Goal: Task Accomplishment & Management: Complete application form

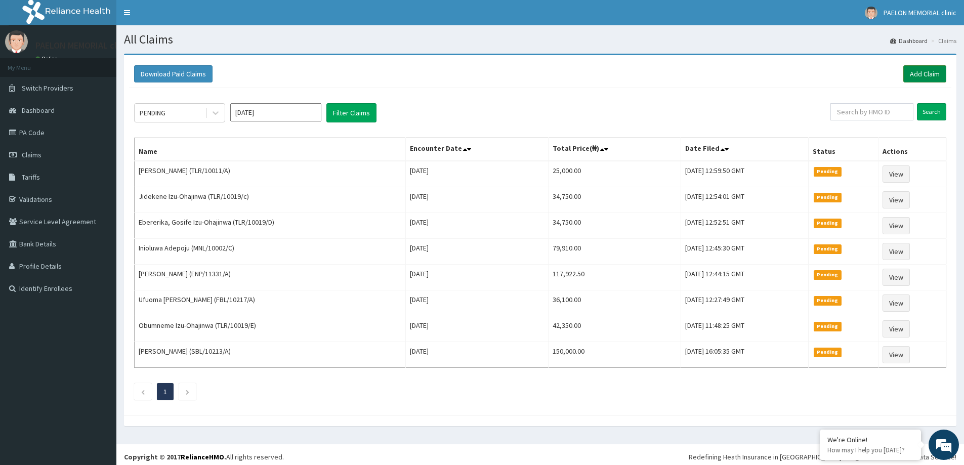
click at [931, 78] on link "Add Claim" at bounding box center [924, 73] width 43 height 17
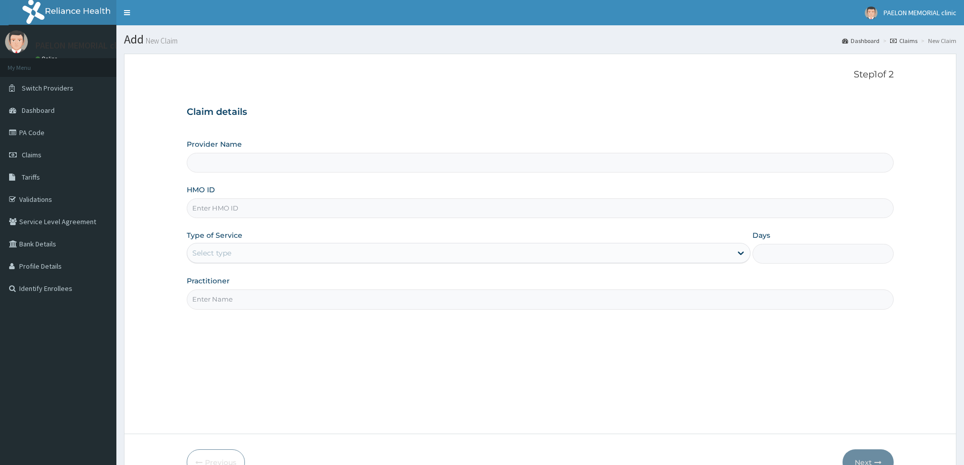
click at [273, 210] on input "HMO ID" at bounding box center [540, 208] width 707 height 20
paste input "MNL/10002/B"
type input "MNL/10002/B"
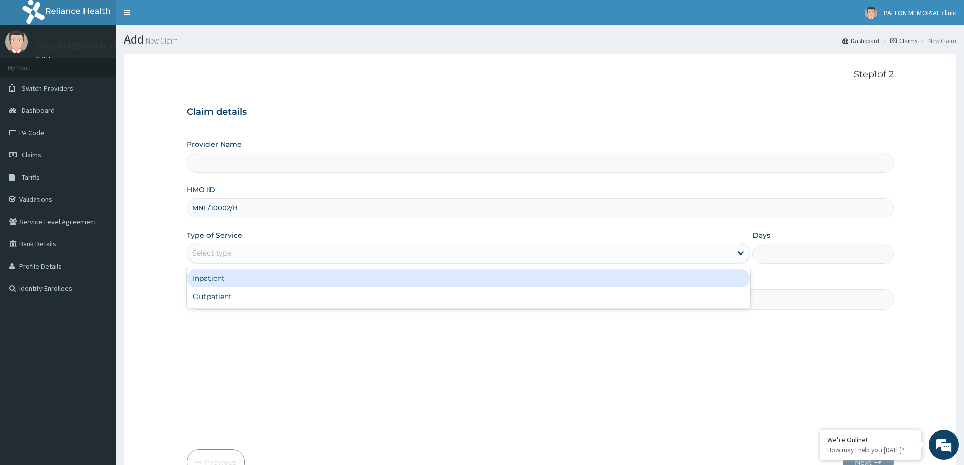
click at [236, 254] on div "Select type" at bounding box center [459, 253] width 544 height 16
type input "Paelon Memorial Clinic- v/i"
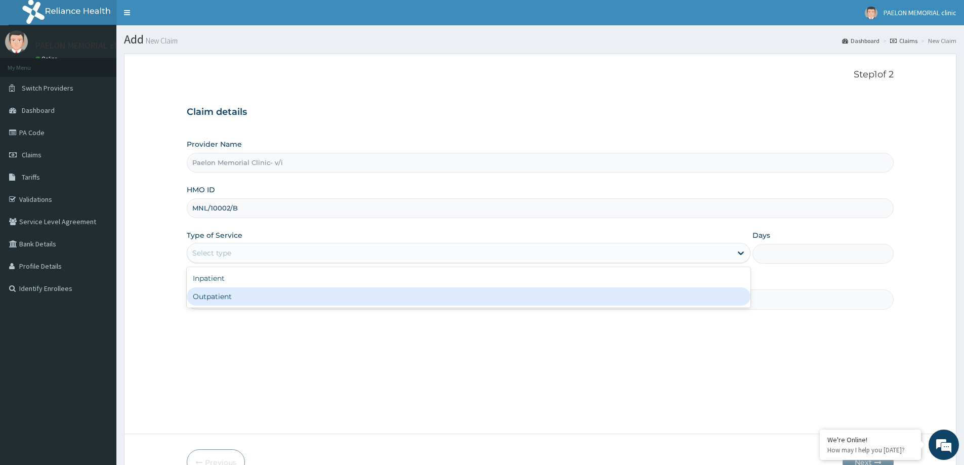
click at [236, 300] on div "Outpatient" at bounding box center [468, 296] width 563 height 18
type input "1"
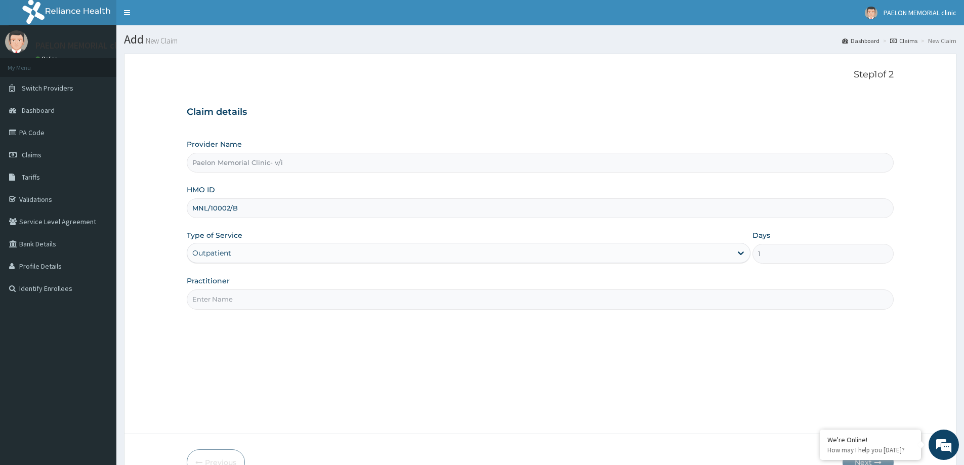
click at [250, 299] on input "Practitioner" at bounding box center [540, 299] width 707 height 20
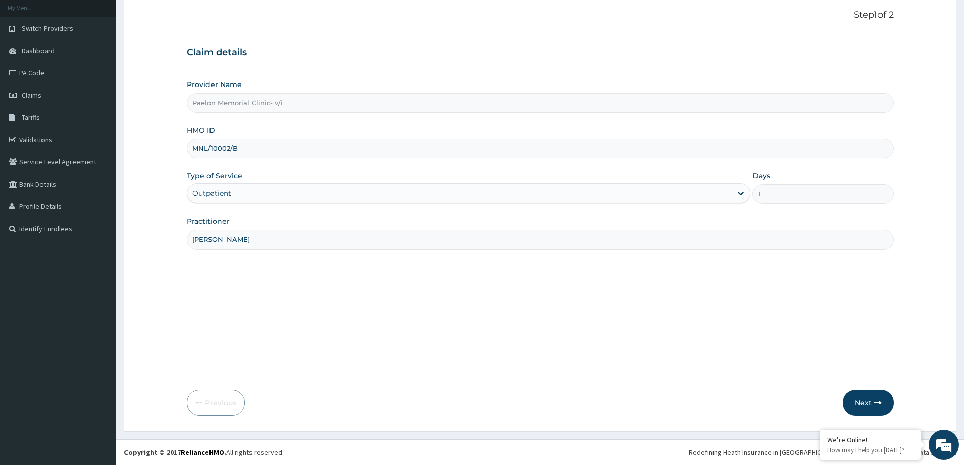
type input "DR ALALADE"
click at [856, 405] on button "Next" at bounding box center [867, 402] width 51 height 26
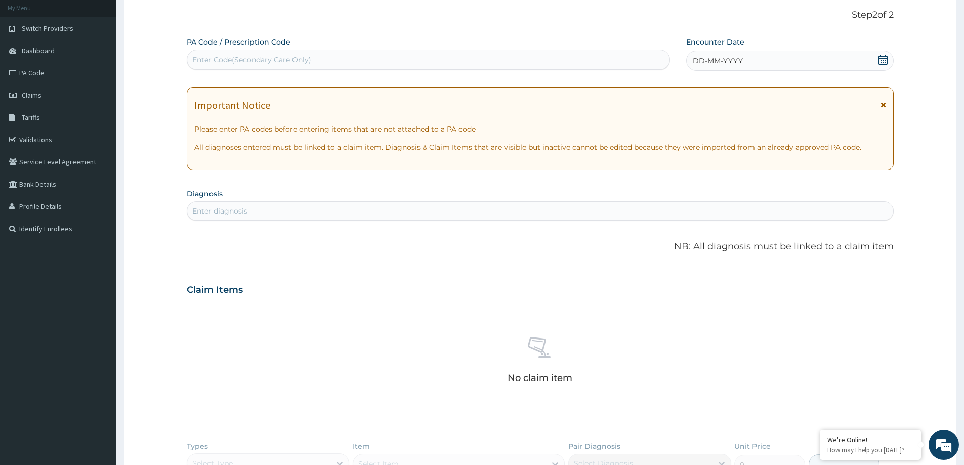
scroll to position [0, 0]
click at [345, 59] on div "Enter Code(Secondary Care Only)" at bounding box center [428, 60] width 482 height 16
paste input "PA/CED80E"
type input "PA/CED80E"
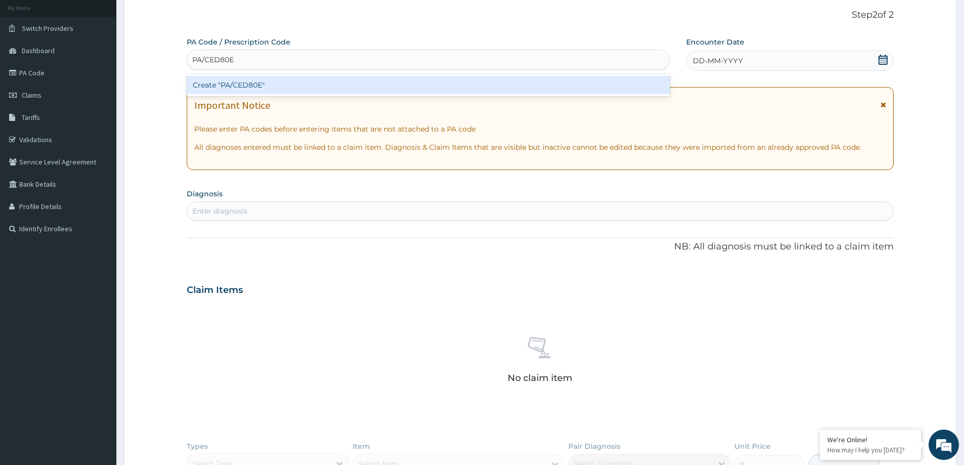
click at [336, 86] on div "Create "PA/CED80E"" at bounding box center [428, 85] width 483 height 18
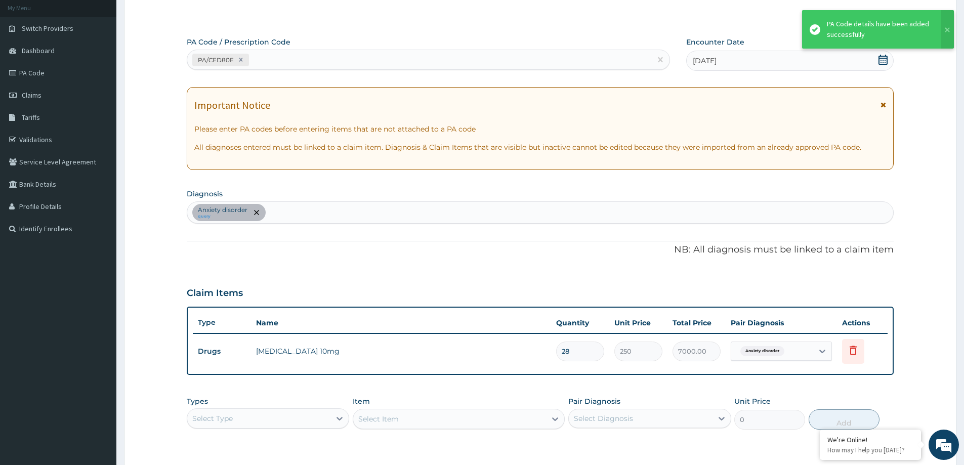
scroll to position [206, 0]
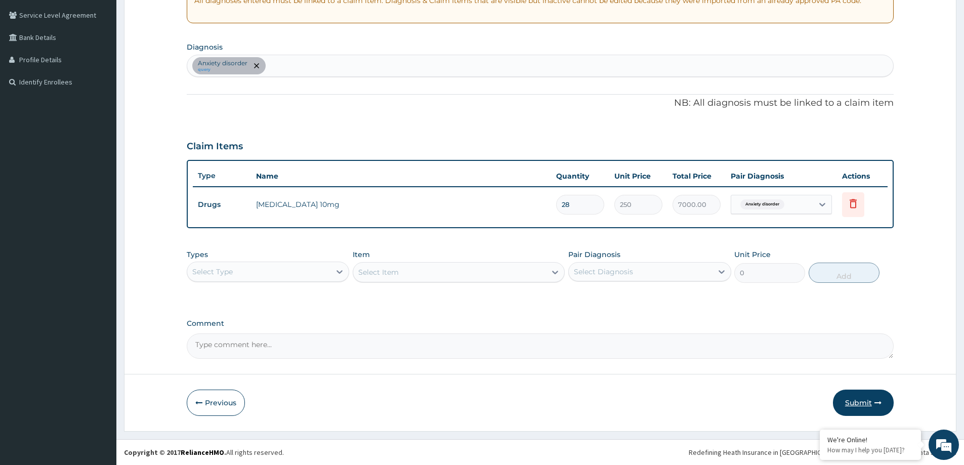
click at [873, 401] on button "Submit" at bounding box center [863, 402] width 61 height 26
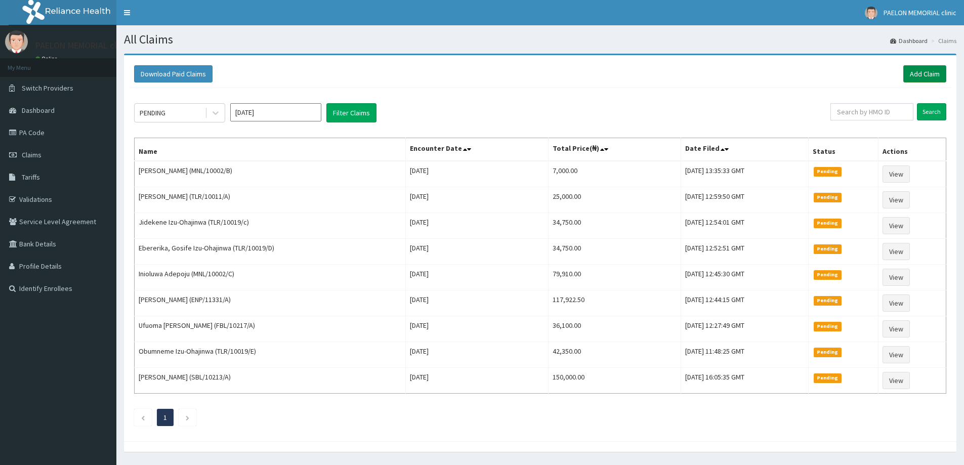
click at [922, 73] on link "Add Claim" at bounding box center [924, 73] width 43 height 17
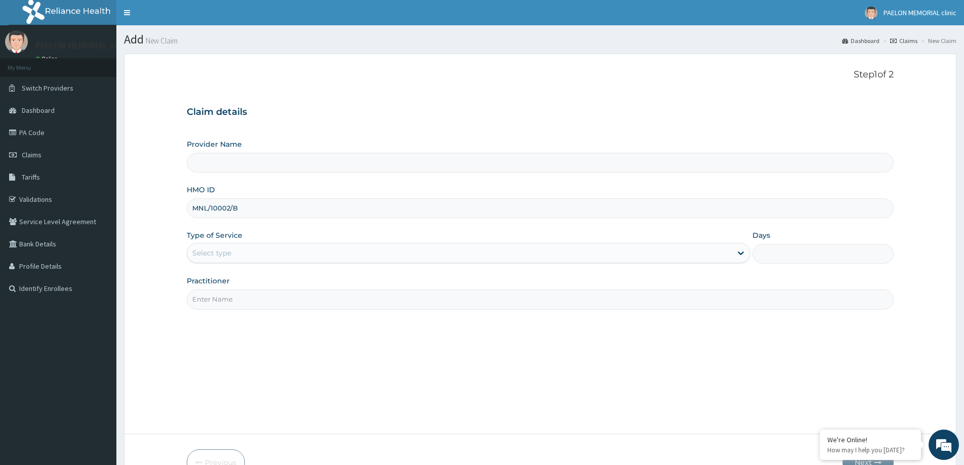
type input "MNL/10002/B"
click at [242, 248] on div "Select type" at bounding box center [459, 253] width 544 height 16
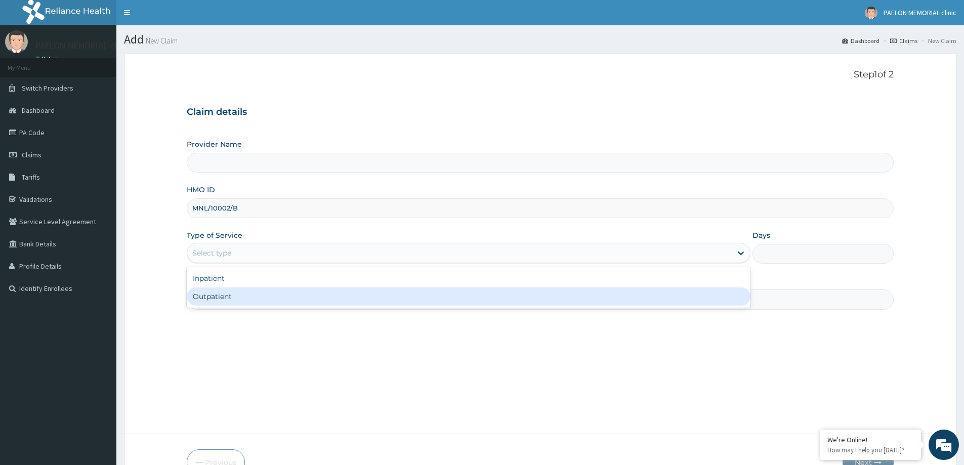
click at [239, 295] on div "Outpatient" at bounding box center [468, 296] width 563 height 18
type input "1"
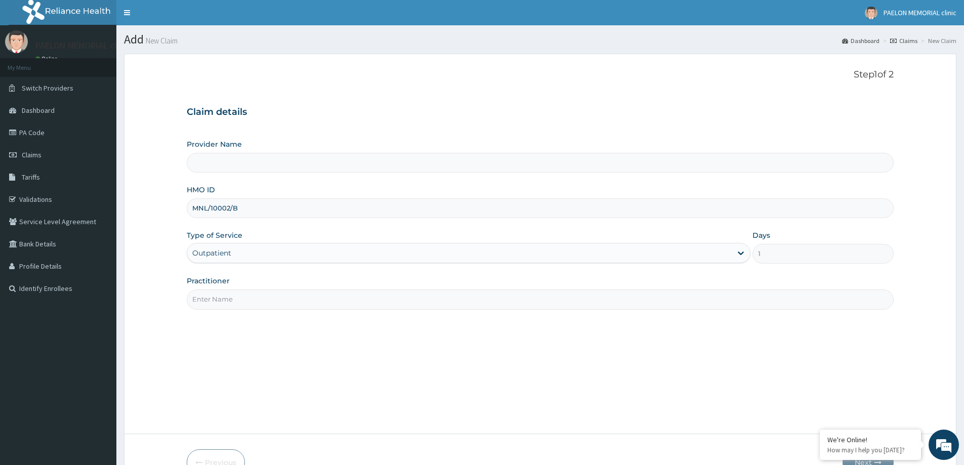
click at [239, 295] on input "Practitioner" at bounding box center [540, 299] width 707 height 20
type input "Paelon Memorial Clinic- v/i"
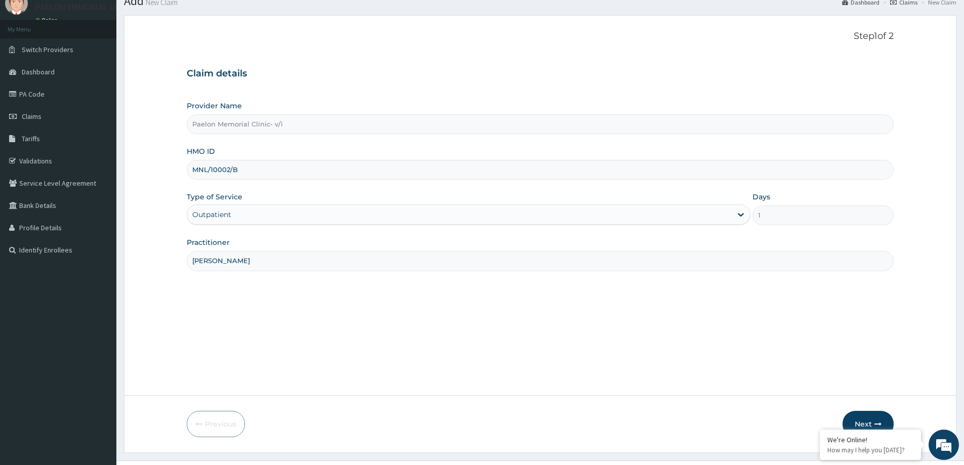
scroll to position [60, 0]
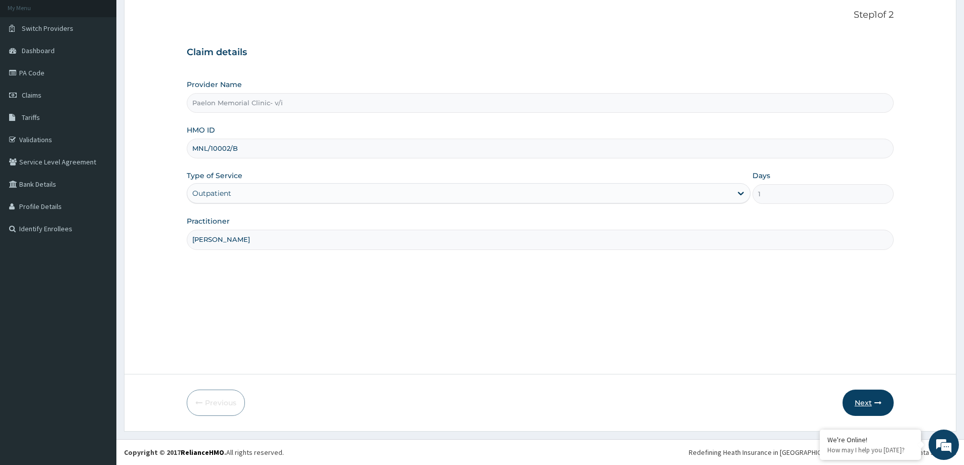
type input "[PERSON_NAME]"
click at [865, 403] on button "Next" at bounding box center [867, 402] width 51 height 26
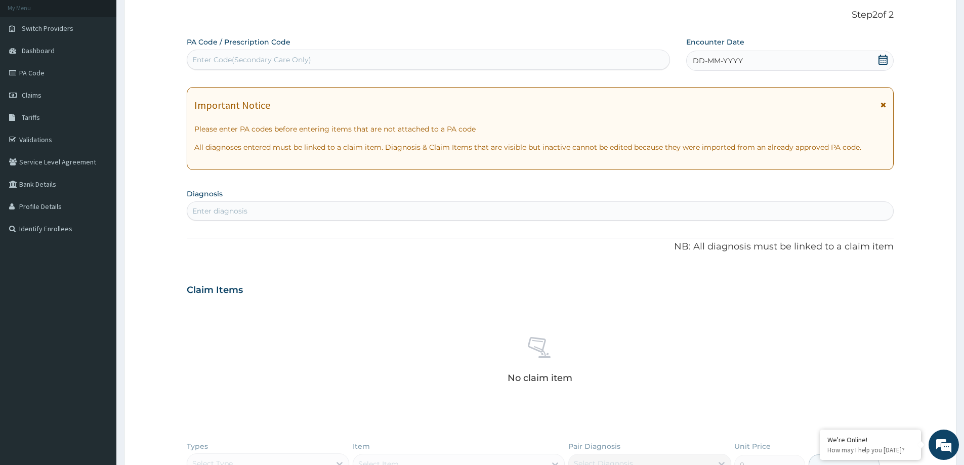
scroll to position [0, 0]
click at [447, 65] on div "Enter Code(Secondary Care Only)" at bounding box center [428, 60] width 482 height 16
paste input "PA/D99D86"
type input "PA/D99D86"
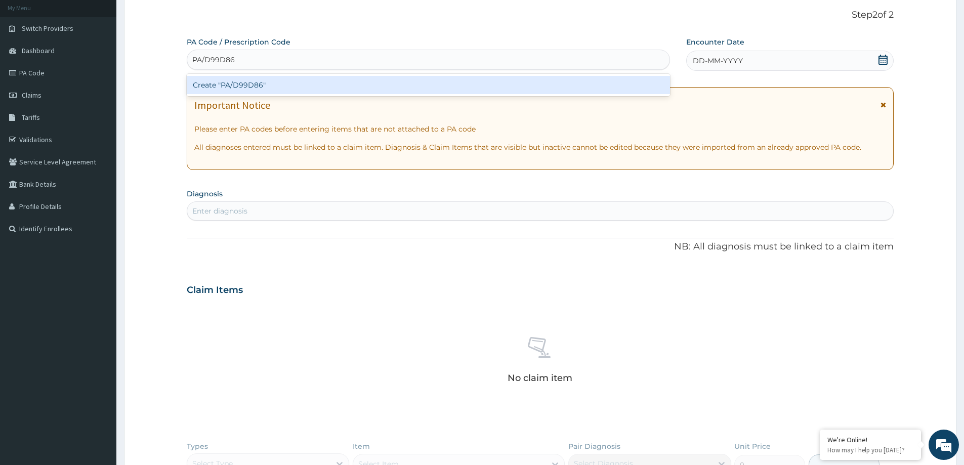
click at [449, 83] on div "Create "PA/D99D86"" at bounding box center [428, 85] width 483 height 18
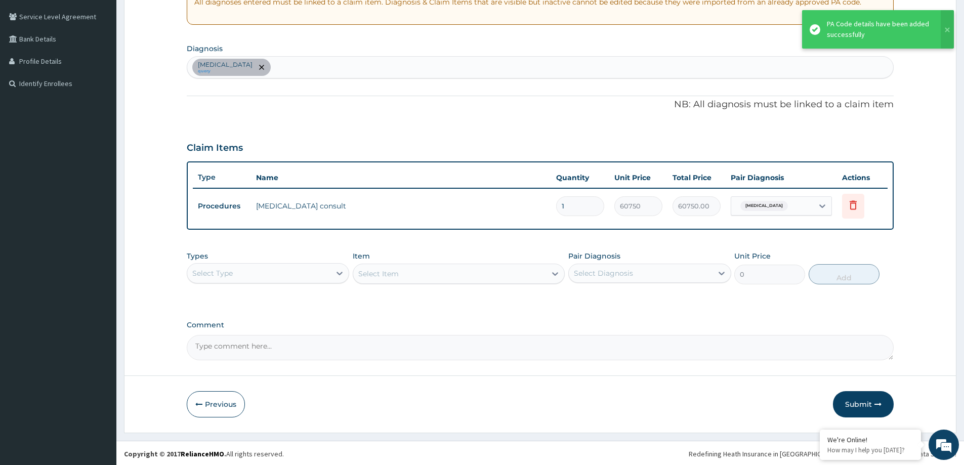
scroll to position [206, 0]
click at [860, 402] on button "Submit" at bounding box center [863, 402] width 61 height 26
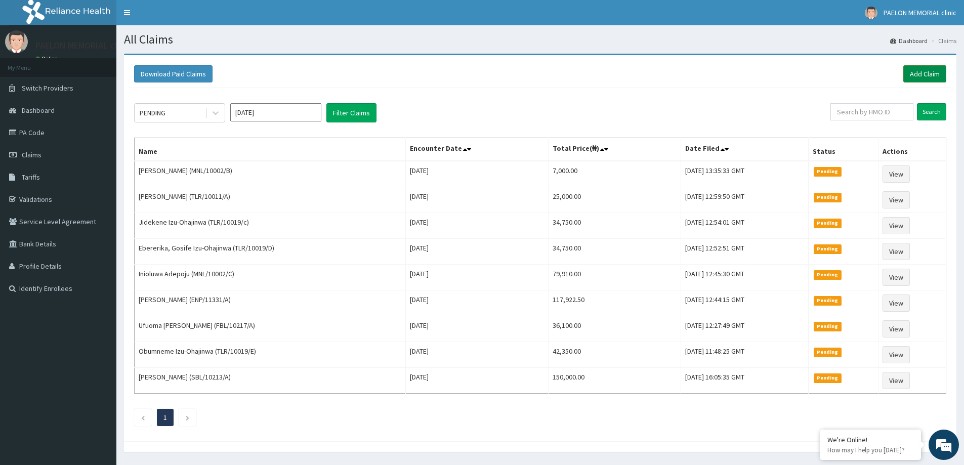
click at [928, 70] on link "Add Claim" at bounding box center [924, 73] width 43 height 17
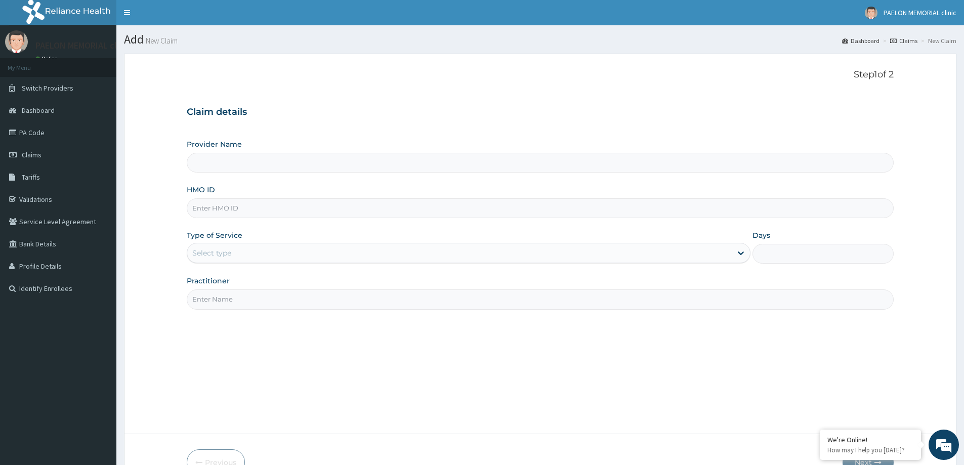
type input "Paelon Memorial Clinic- v/i"
click at [269, 207] on input "HMO ID" at bounding box center [540, 208] width 707 height 20
paste input "PGL/10096/A"
type input "PGL/10096/A"
click at [245, 245] on div "Select type" at bounding box center [459, 253] width 544 height 16
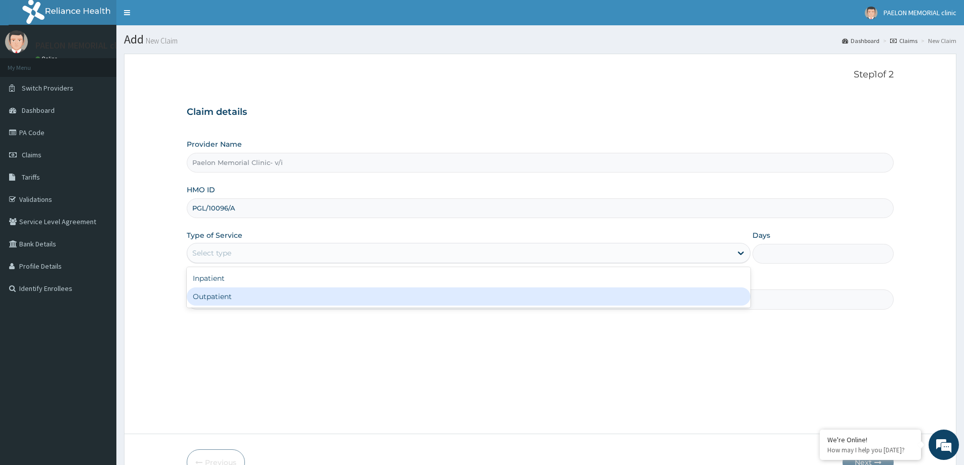
click at [237, 293] on div "Outpatient" at bounding box center [468, 296] width 563 height 18
type input "1"
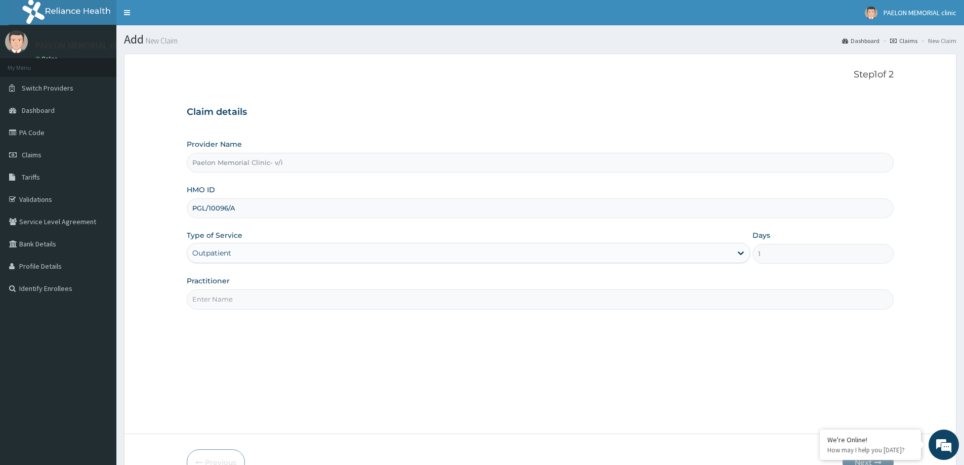
click at [248, 291] on input "Practitioner" at bounding box center [540, 299] width 707 height 20
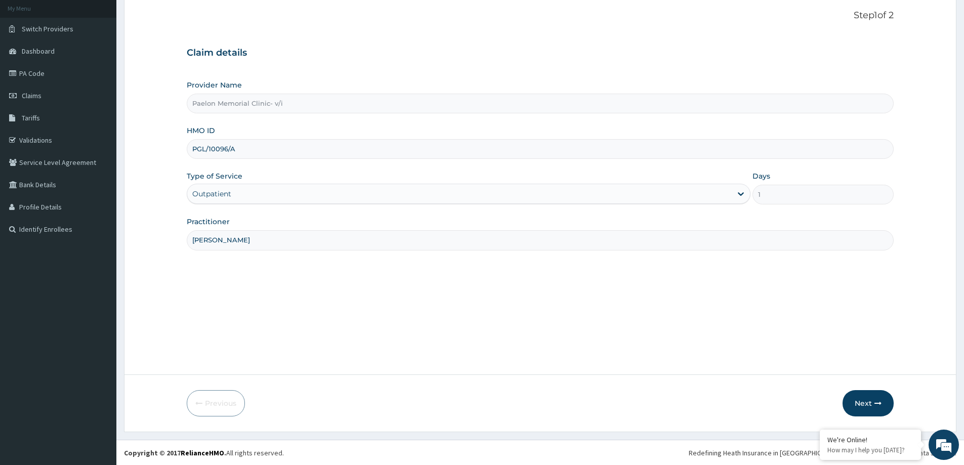
scroll to position [60, 0]
type input "DR ABUDU"
click at [866, 398] on button "Next" at bounding box center [867, 402] width 51 height 26
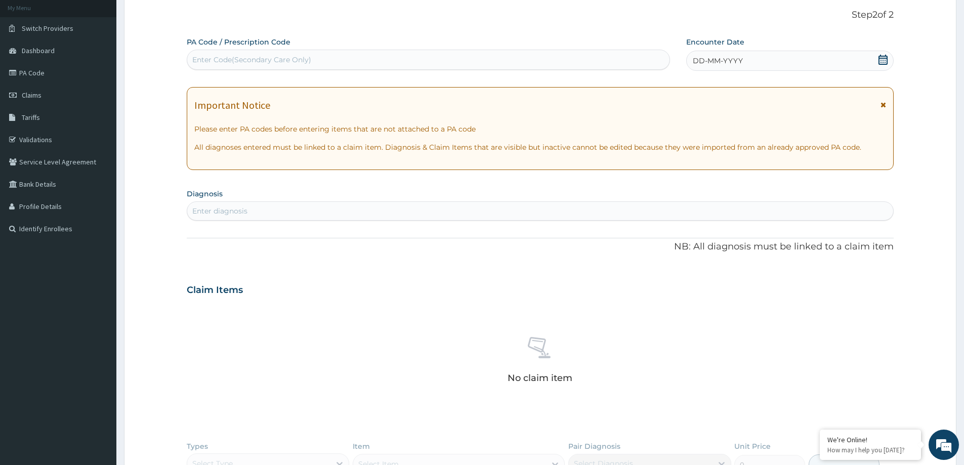
click at [276, 57] on div "Enter Code(Secondary Care Only)" at bounding box center [251, 60] width 119 height 10
paste input "PA/AA7E85"
type input "PA/AA7E85"
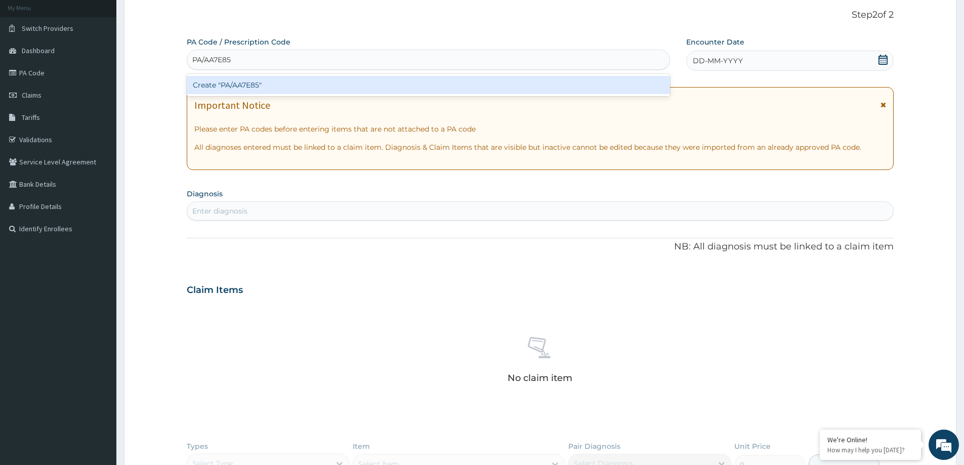
click at [265, 82] on div "Create "PA/AA7E85"" at bounding box center [428, 85] width 483 height 18
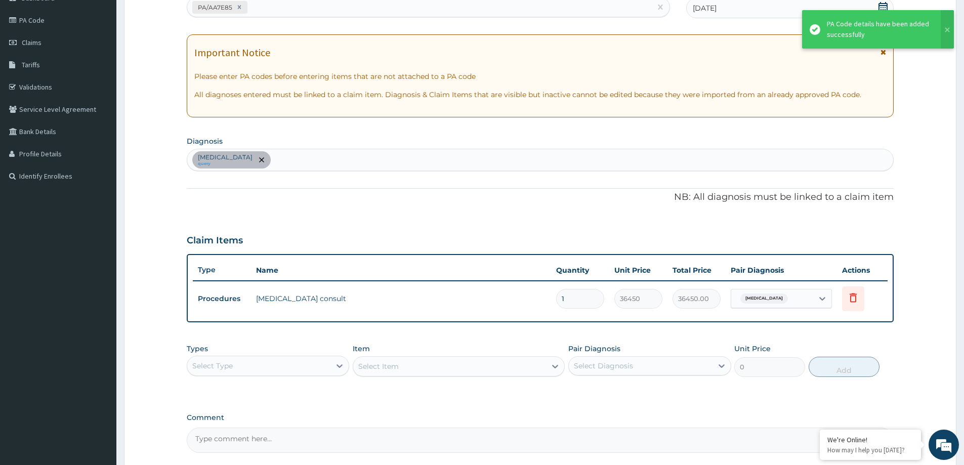
scroll to position [206, 0]
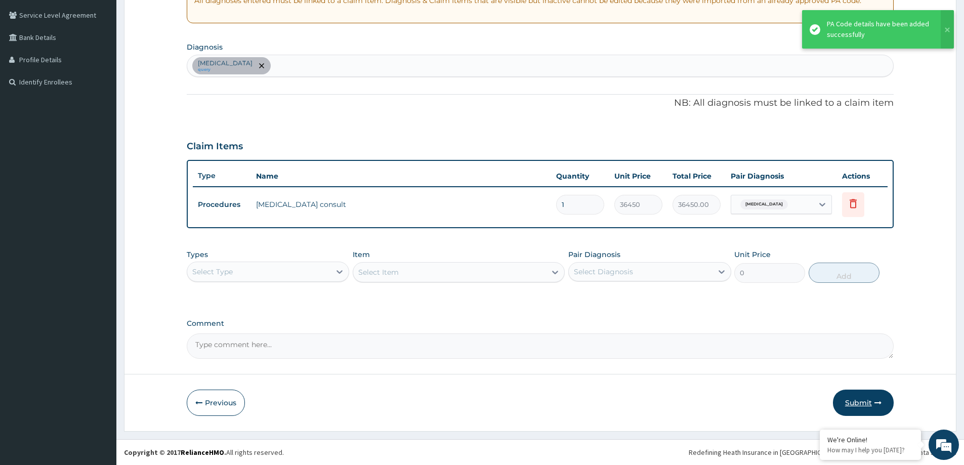
click at [865, 398] on button "Submit" at bounding box center [863, 402] width 61 height 26
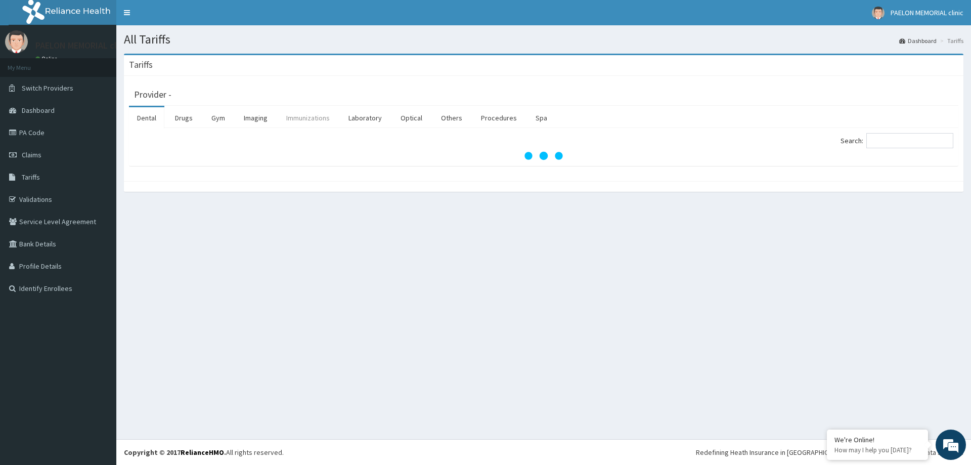
click at [295, 116] on link "Immunizations" at bounding box center [308, 117] width 60 height 21
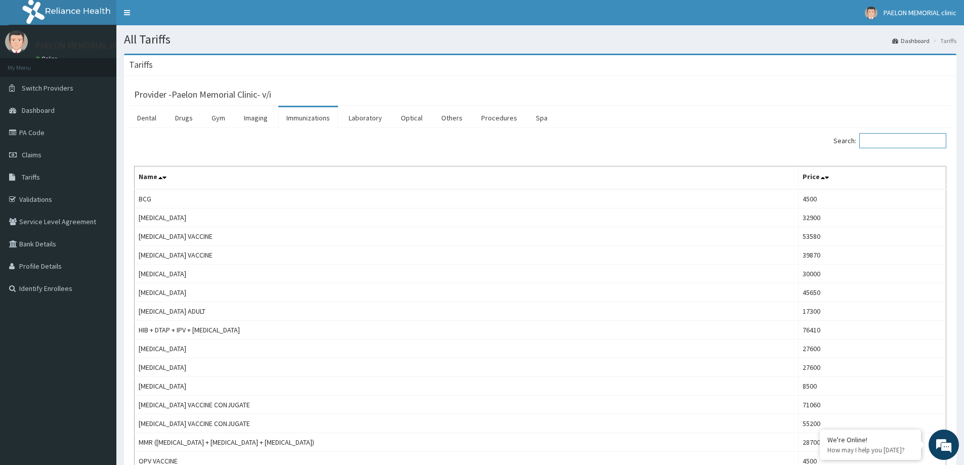
click at [888, 138] on input "Search:" at bounding box center [902, 140] width 87 height 15
type input "ipv"
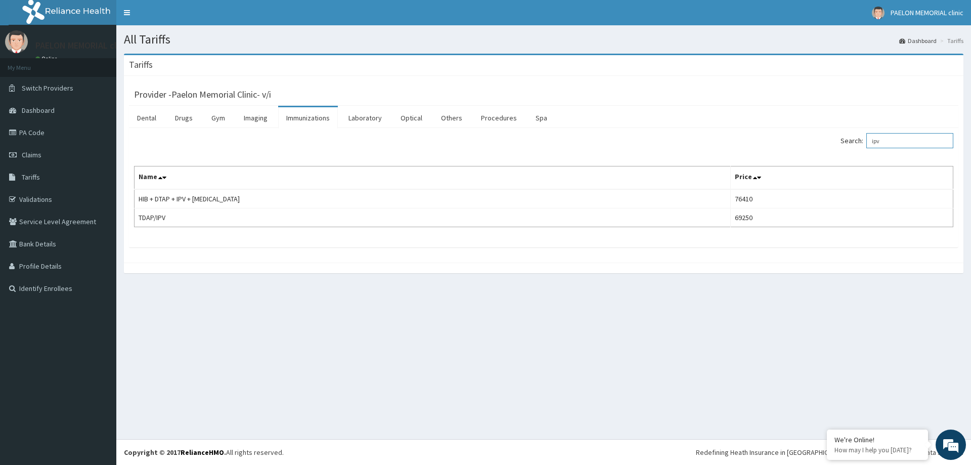
drag, startPoint x: 910, startPoint y: 146, endPoint x: 858, endPoint y: 133, distance: 53.7
click at [859, 141] on label "Search: ipv" at bounding box center [897, 140] width 113 height 15
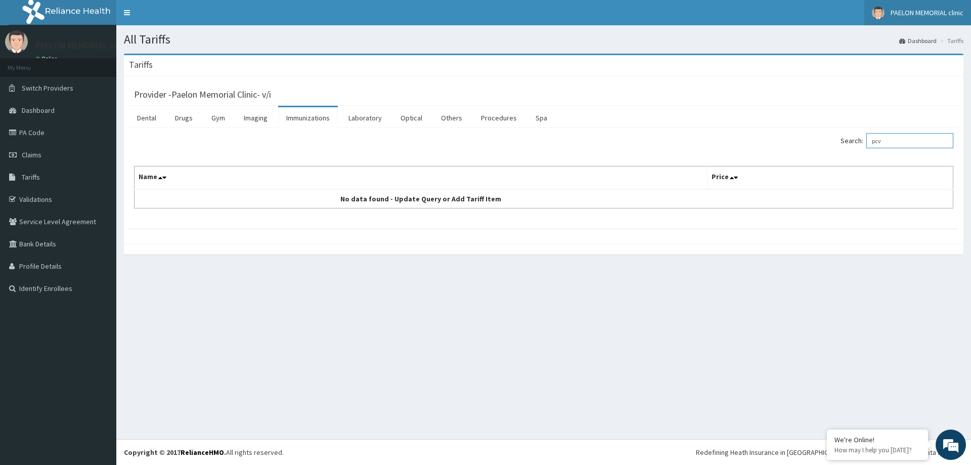
type input "pcv"
